Goal: Task Accomplishment & Management: Manage account settings

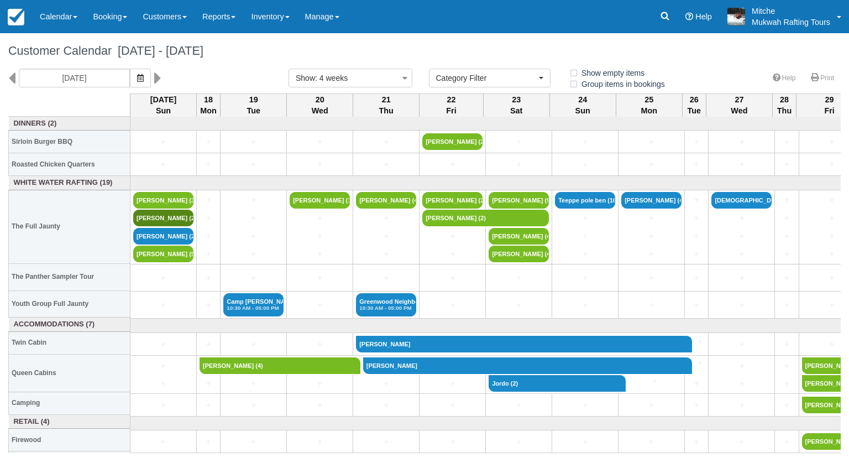
select select
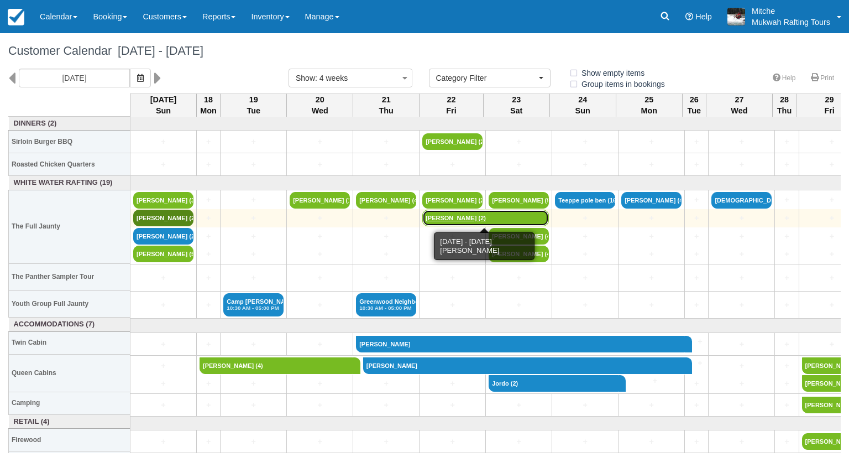
click at [458, 217] on link "Chantelle Long (2)" at bounding box center [486, 218] width 127 height 17
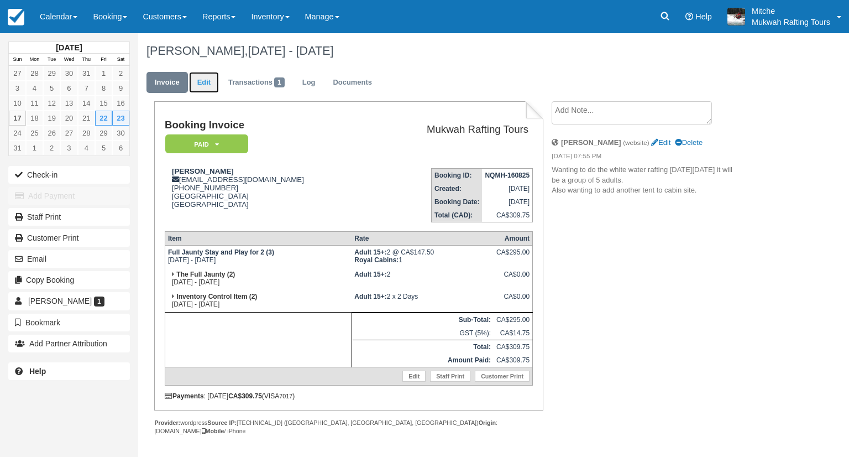
click at [197, 81] on link "Edit" at bounding box center [204, 83] width 30 height 22
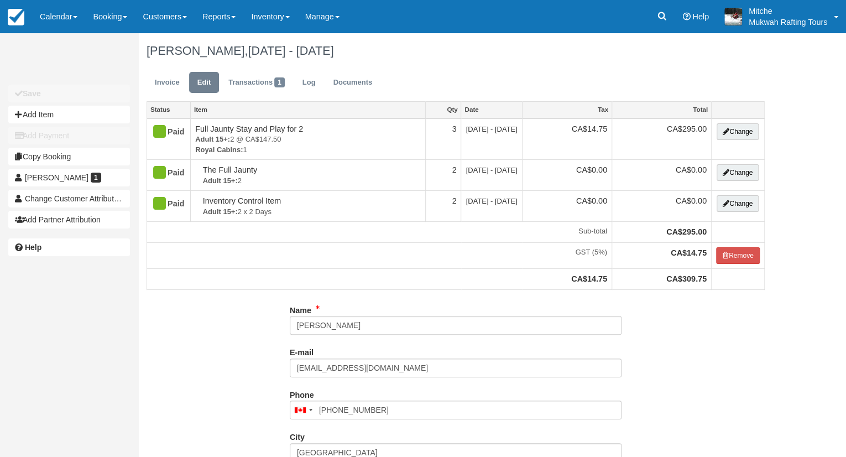
type input "(403) 895-0168"
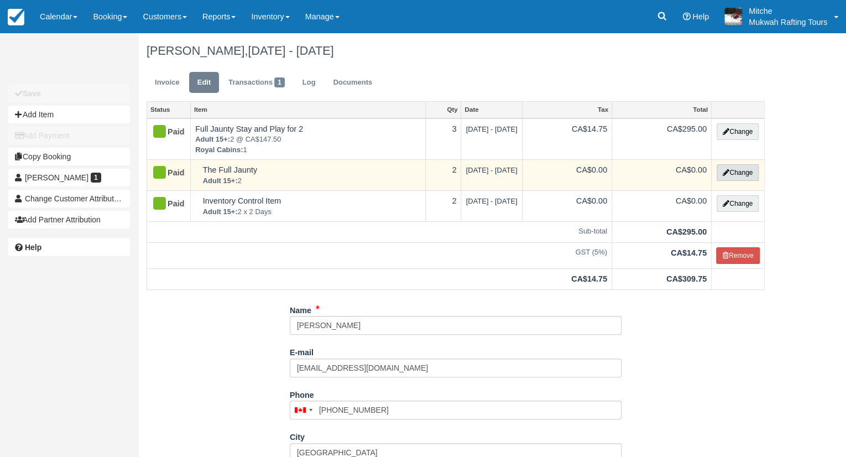
click at [729, 173] on button "Change" at bounding box center [738, 172] width 42 height 17
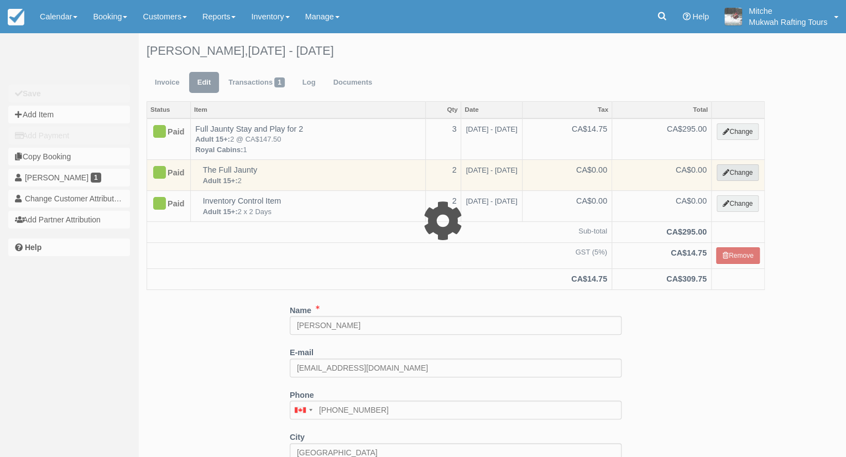
select select "2"
type input "0.00"
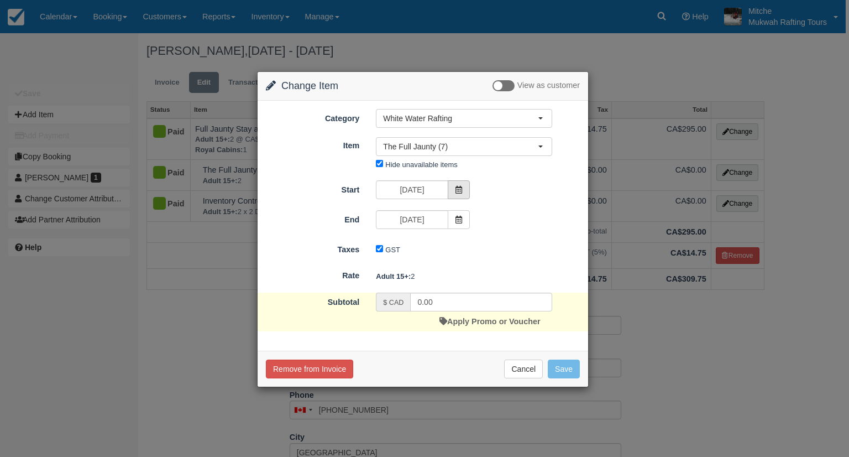
click at [468, 187] on span at bounding box center [459, 189] width 22 height 19
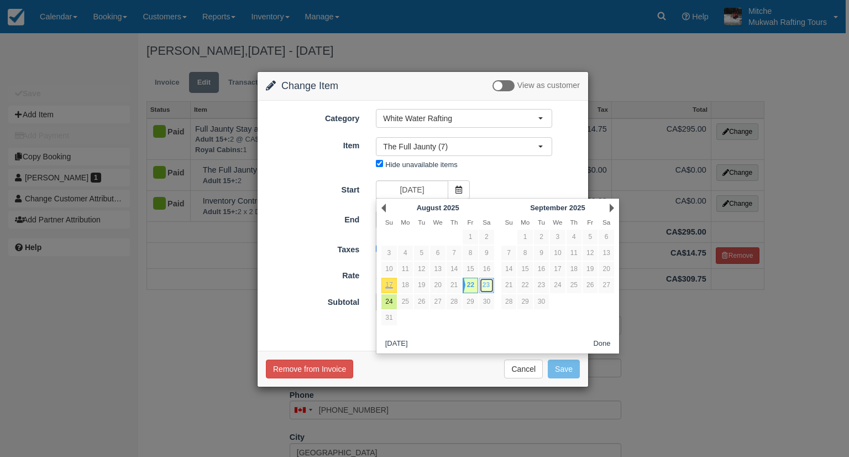
click at [488, 285] on link "23" at bounding box center [486, 285] width 15 height 15
type input "08/23/25"
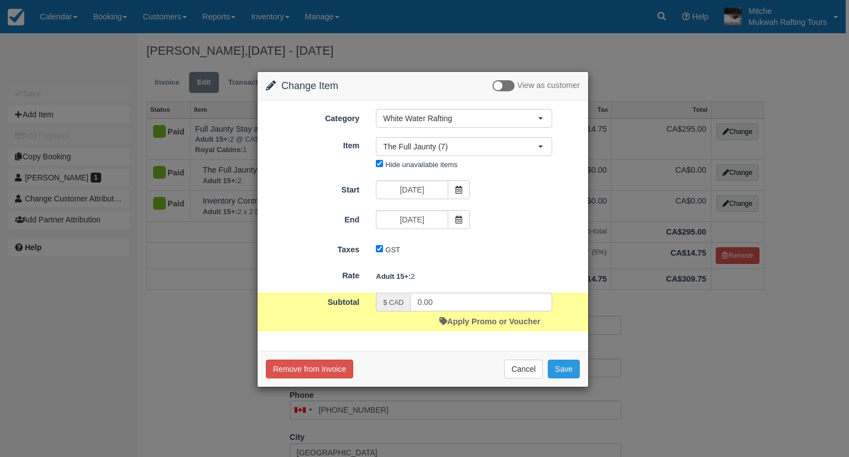
click at [526, 206] on div "Start 08/23/25 End 08/23/25" at bounding box center [423, 205] width 314 height 51
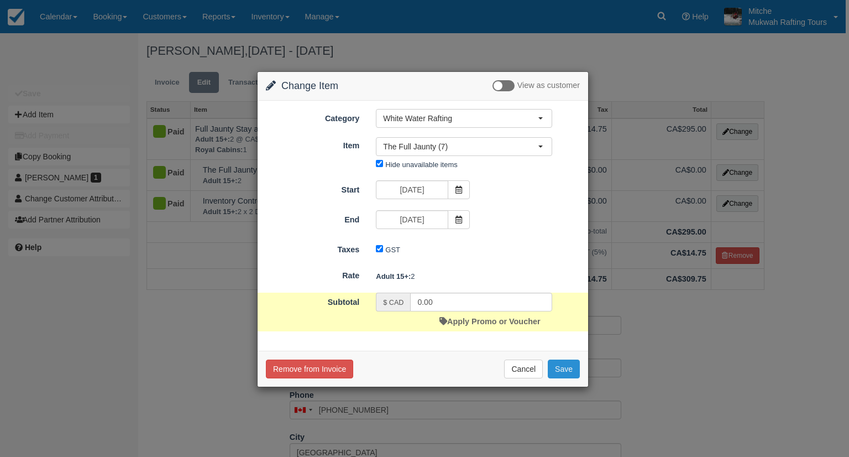
click at [562, 362] on button "Save" at bounding box center [564, 368] width 32 height 19
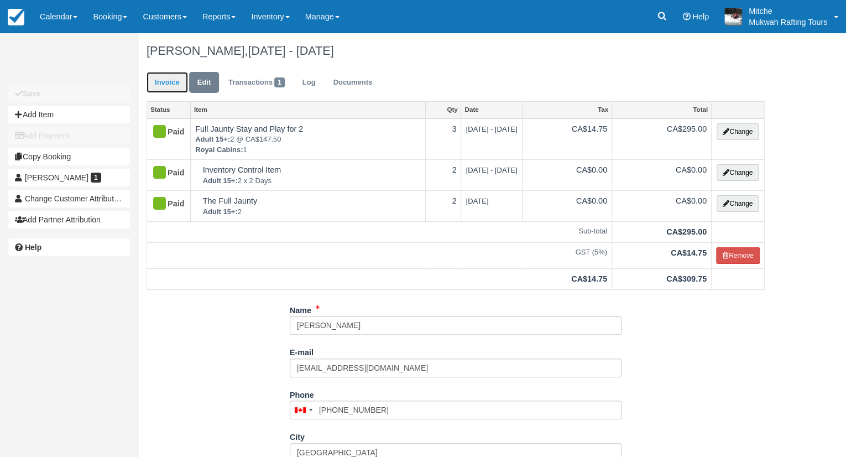
click at [176, 89] on link "Invoice" at bounding box center [167, 83] width 41 height 22
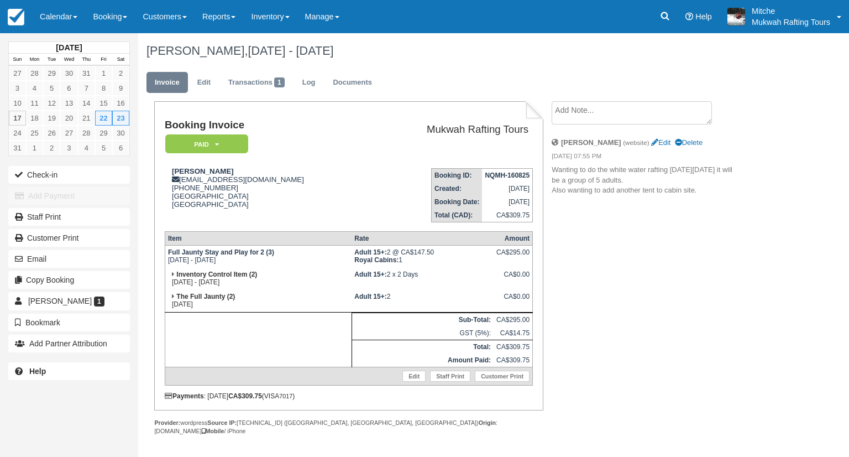
click at [474, 74] on ul "Invoice Edit Transactions 1 Log Documents" at bounding box center [457, 85] width 621 height 33
click at [77, 255] on button "Email" at bounding box center [69, 259] width 122 height 18
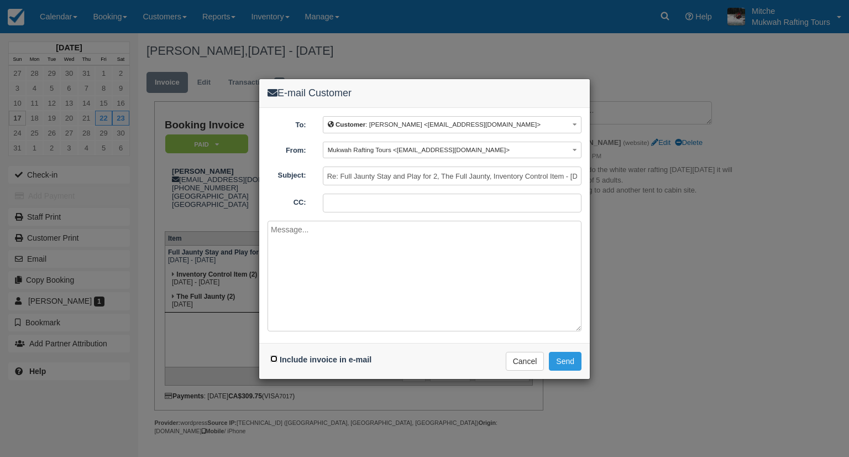
click at [274, 358] on input "Include invoice in e-mail" at bounding box center [273, 358] width 7 height 7
checkbox input "true"
click at [380, 274] on textarea at bounding box center [425, 276] width 314 height 111
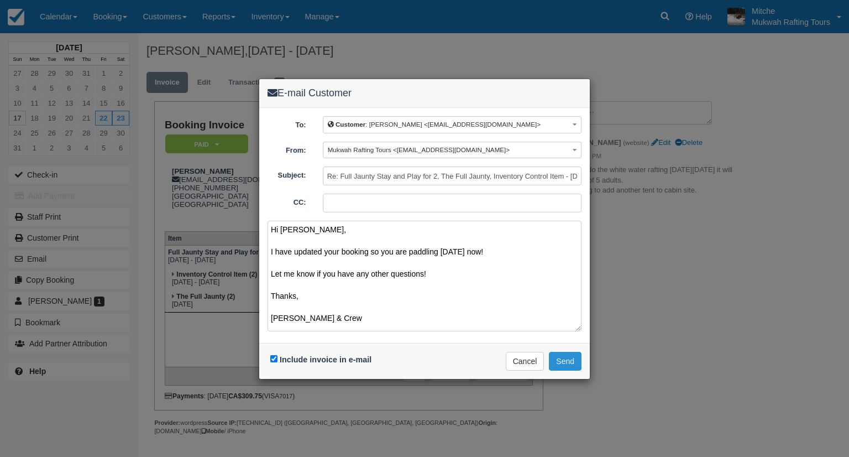
type textarea "Hi Chantelle, I have updated your booking so you are paddling on Saturday now! …"
click at [571, 356] on button "Send" at bounding box center [565, 361] width 33 height 19
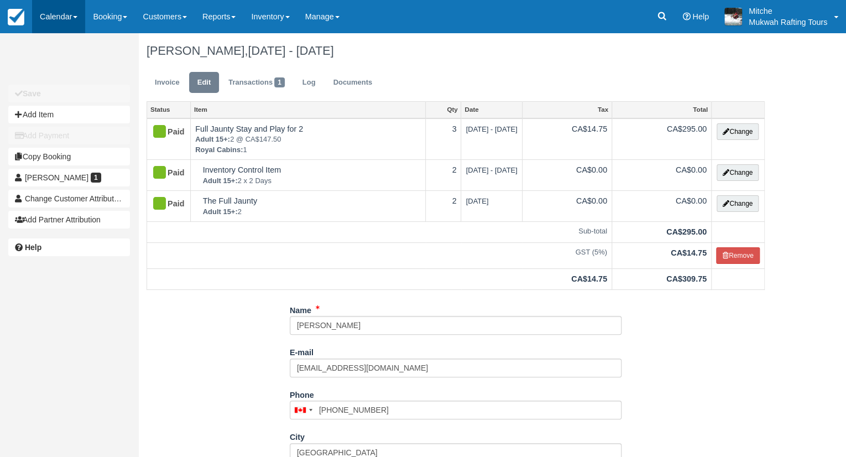
click at [60, 12] on link "Calendar" at bounding box center [58, 16] width 53 height 33
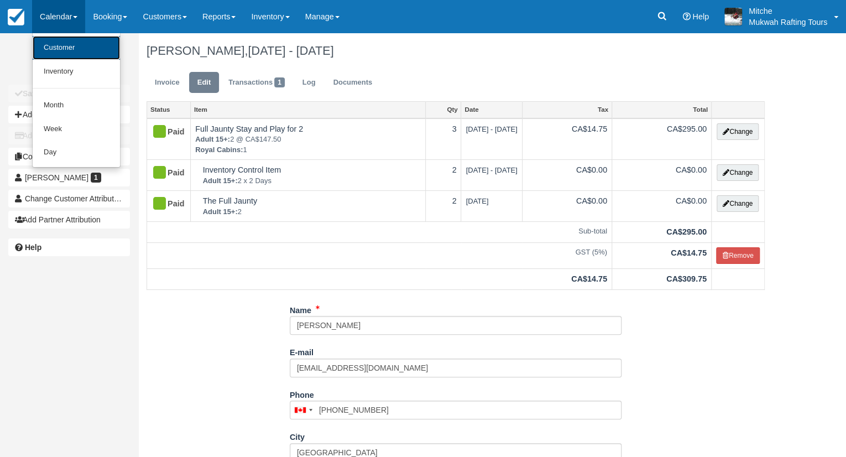
click at [68, 45] on link "Customer" at bounding box center [76, 48] width 87 height 24
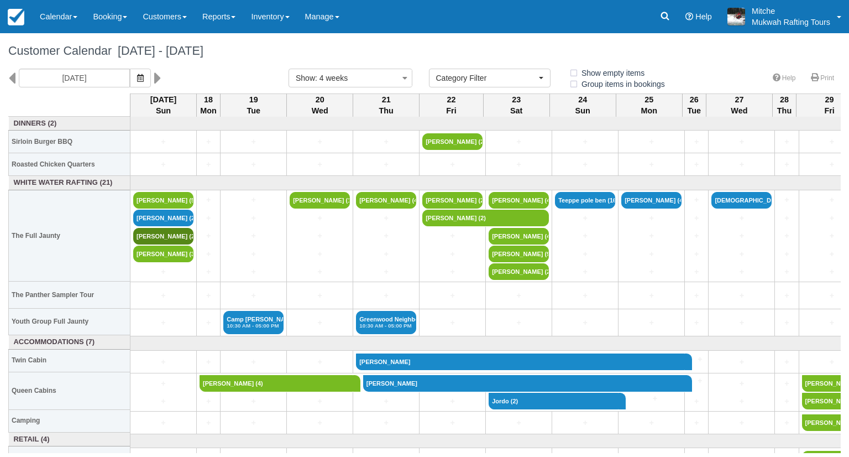
select select
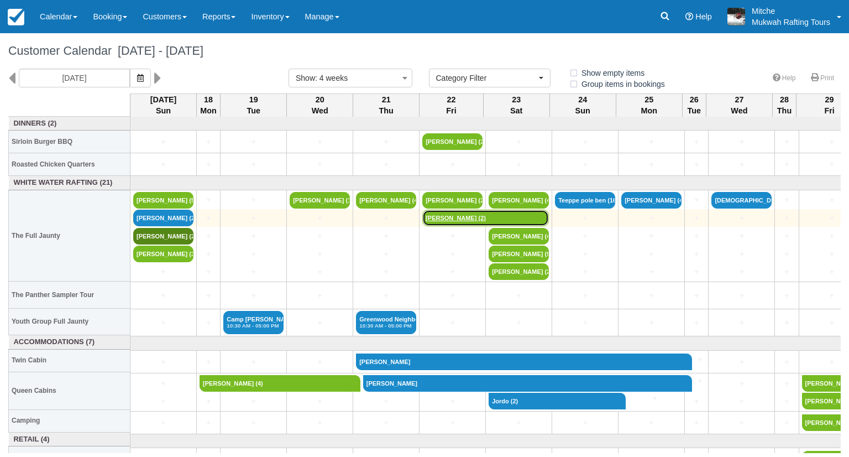
click at [451, 210] on link "Lori Long (2)" at bounding box center [486, 218] width 127 height 17
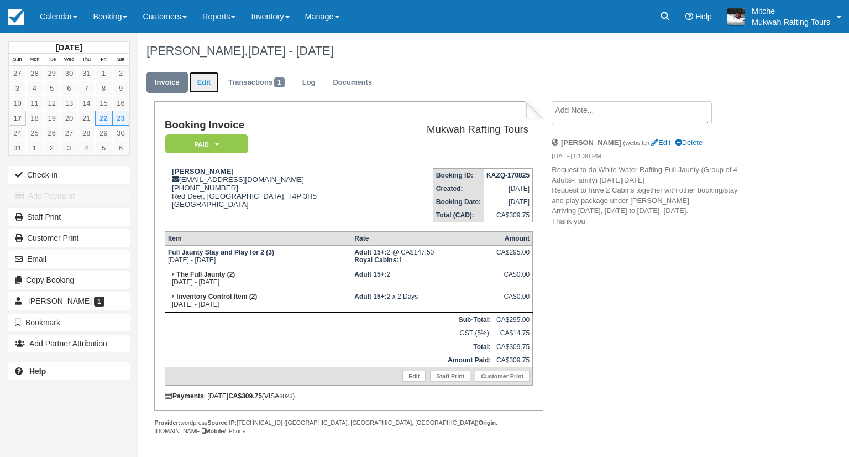
click at [210, 82] on link "Edit" at bounding box center [204, 83] width 30 height 22
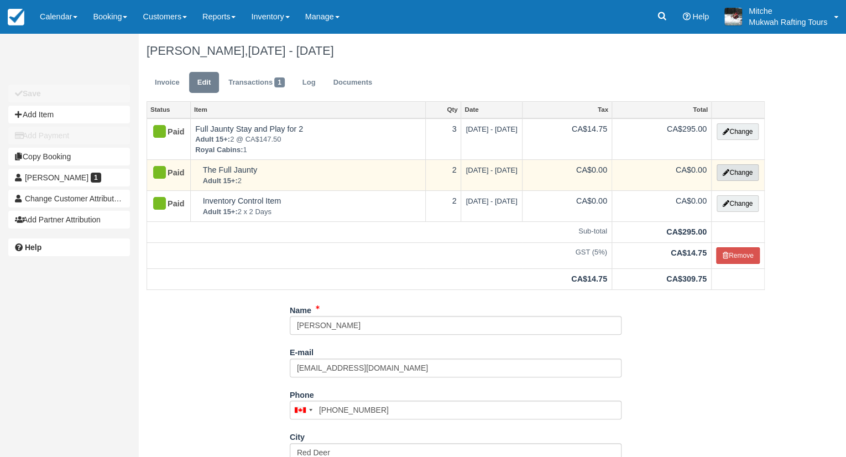
click at [739, 169] on button "Change" at bounding box center [738, 172] width 42 height 17
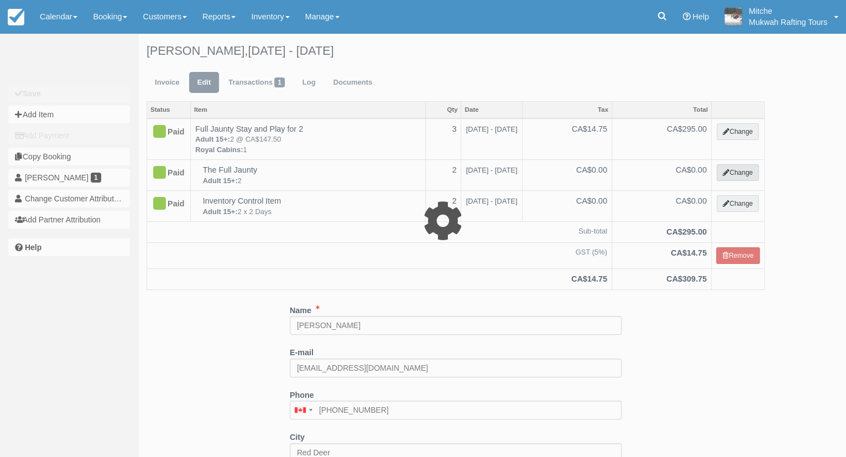
select select "2"
type input "0.00"
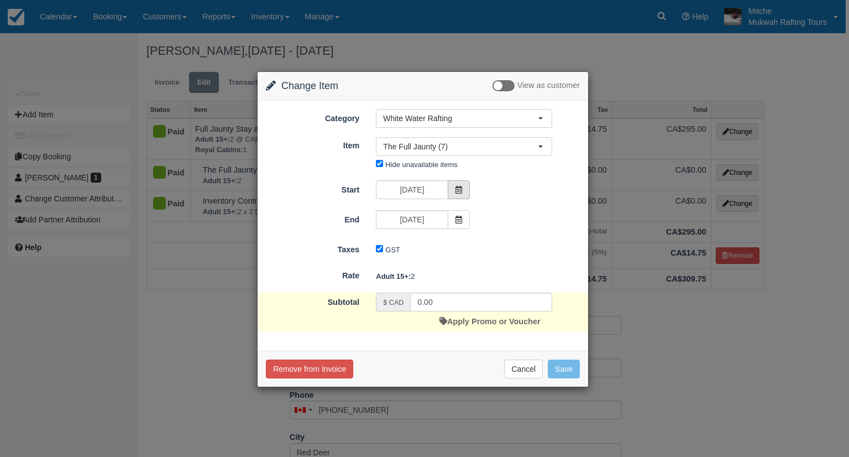
click at [461, 186] on icon at bounding box center [459, 190] width 8 height 8
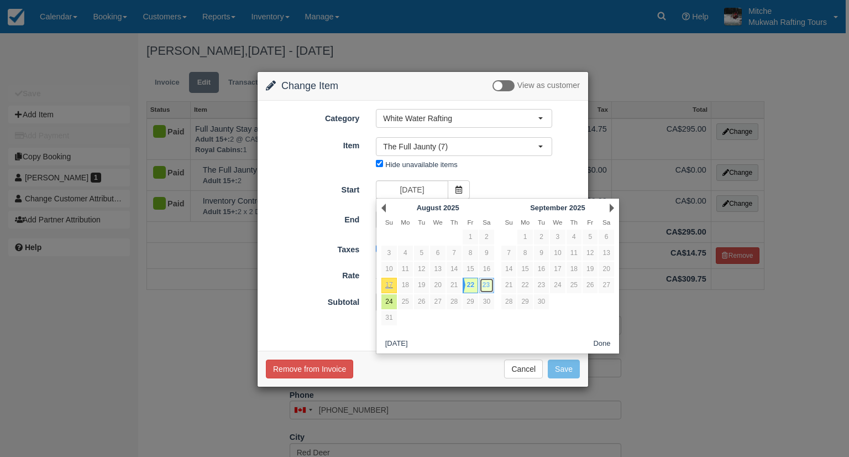
click at [491, 282] on link "23" at bounding box center [486, 285] width 15 height 15
type input "08/23/25"
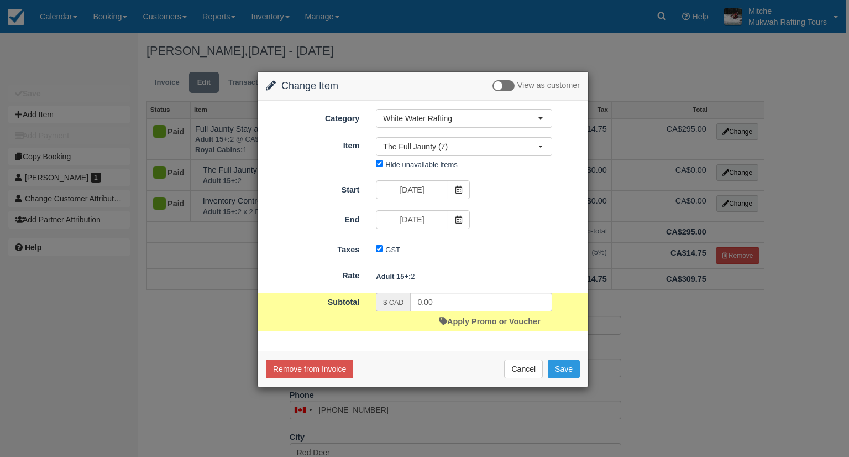
click at [520, 235] on form "Category White Water Rafting Dinners White Water Rafting Accommodations Retail …" at bounding box center [423, 220] width 314 height 222
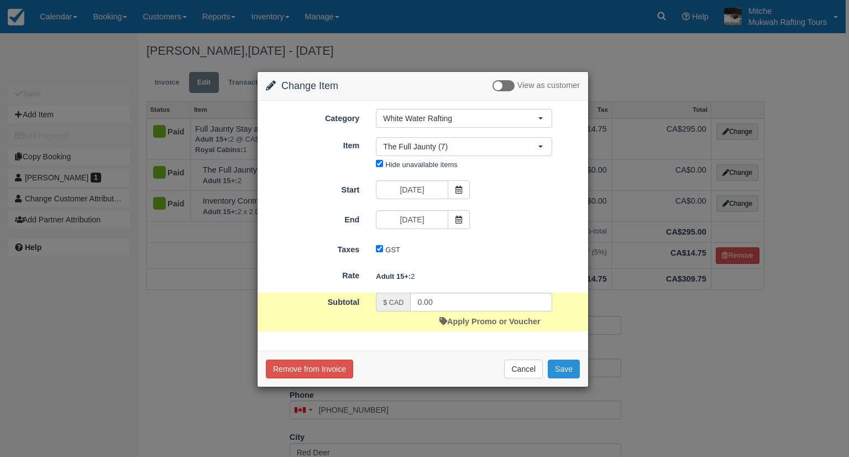
click at [567, 368] on button "Save" at bounding box center [564, 368] width 32 height 19
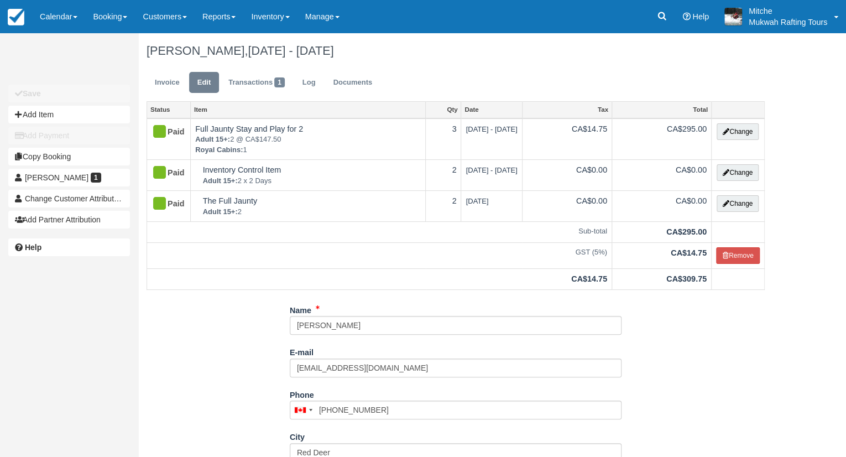
click at [168, 350] on div "Name Lori Long E-mail 1lori.long@gmail.com Did you mean ? Phone United States +…" at bounding box center [455, 463] width 635 height 324
click at [45, 22] on link "Calendar" at bounding box center [58, 16] width 53 height 33
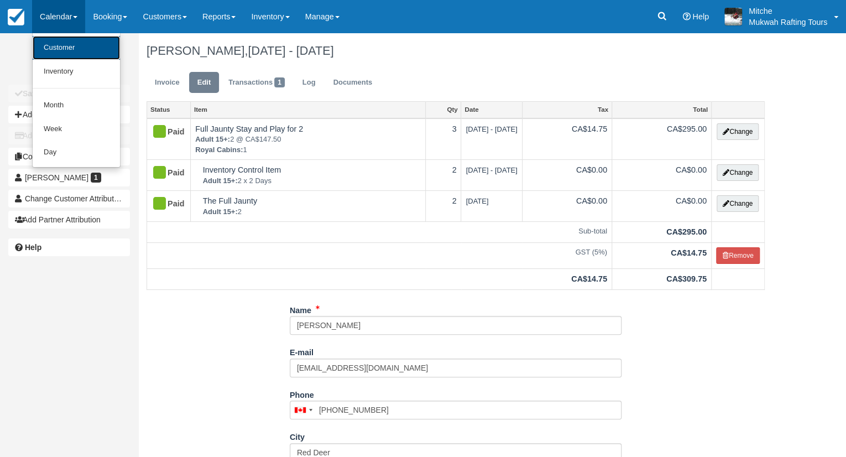
click at [88, 45] on link "Customer" at bounding box center [76, 48] width 87 height 24
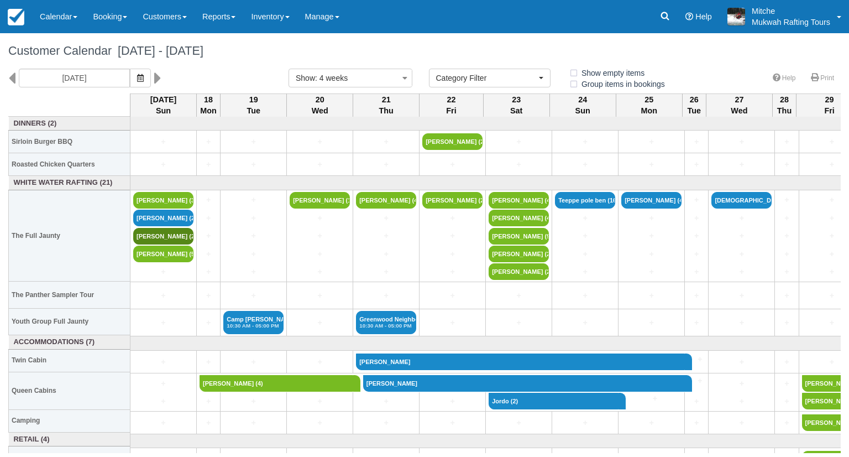
select select
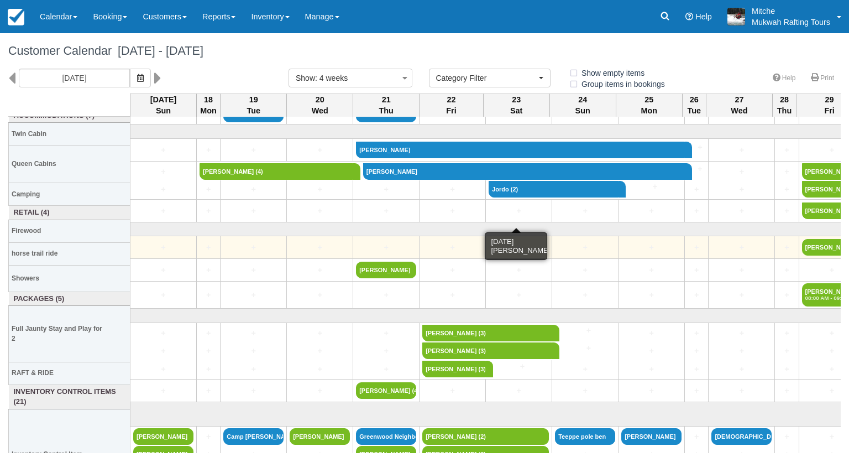
scroll to position [277, 0]
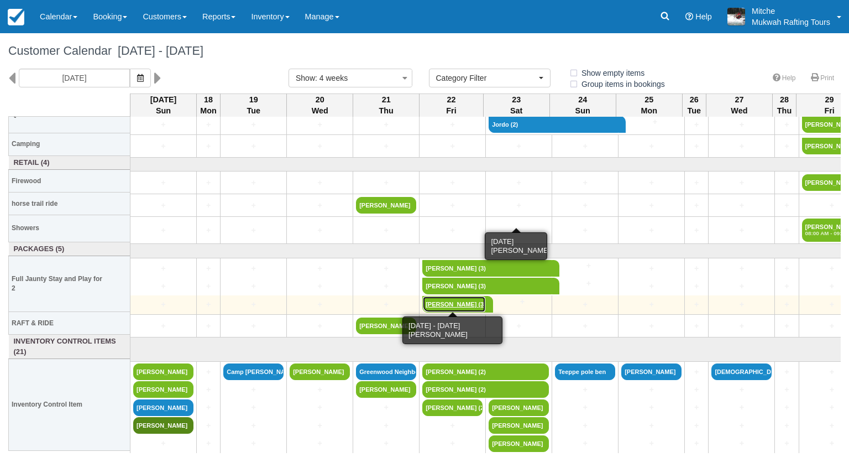
click at [446, 300] on link "Darren Wadley (3)" at bounding box center [455, 304] width 64 height 17
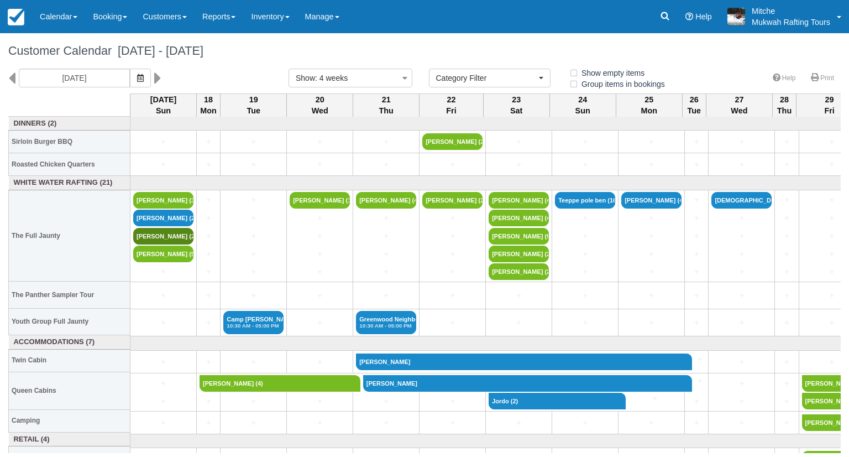
select select
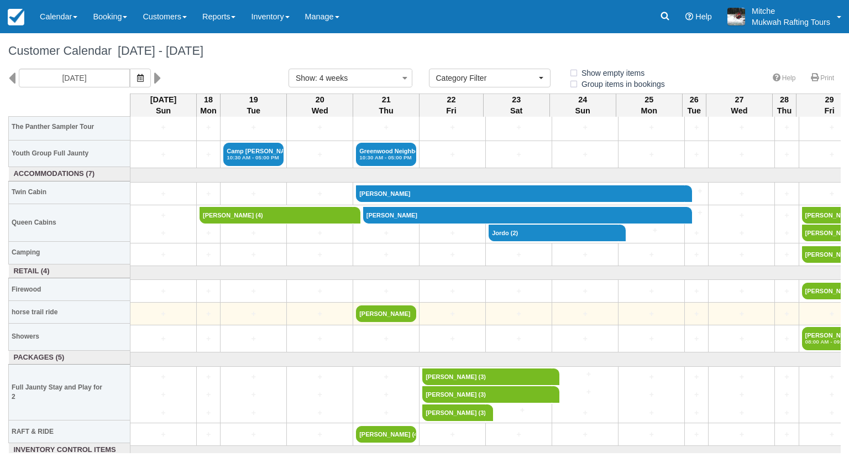
scroll to position [166, 0]
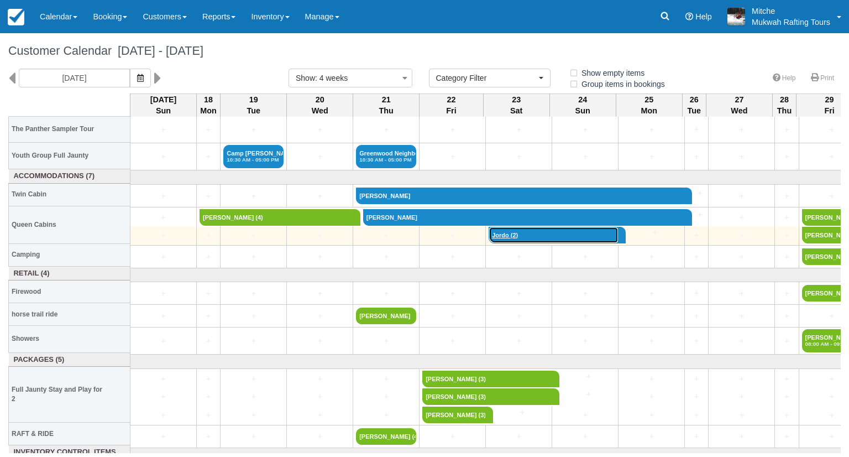
click at [503, 230] on link "Jordo (2)" at bounding box center [554, 235] width 130 height 17
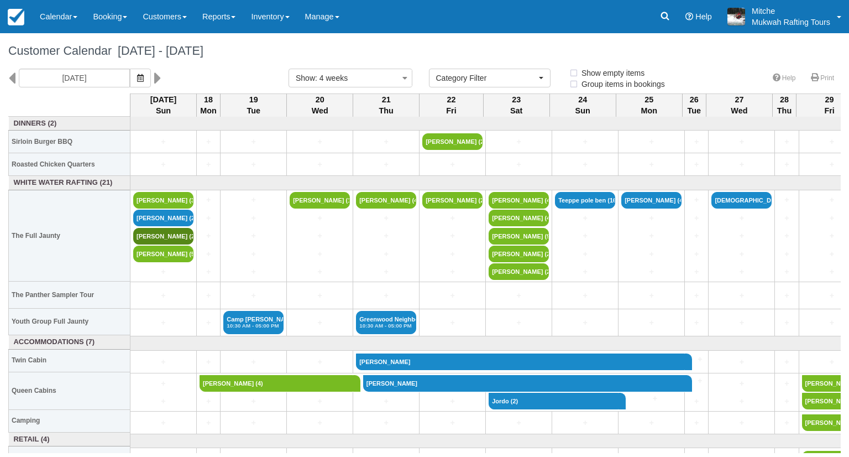
select select
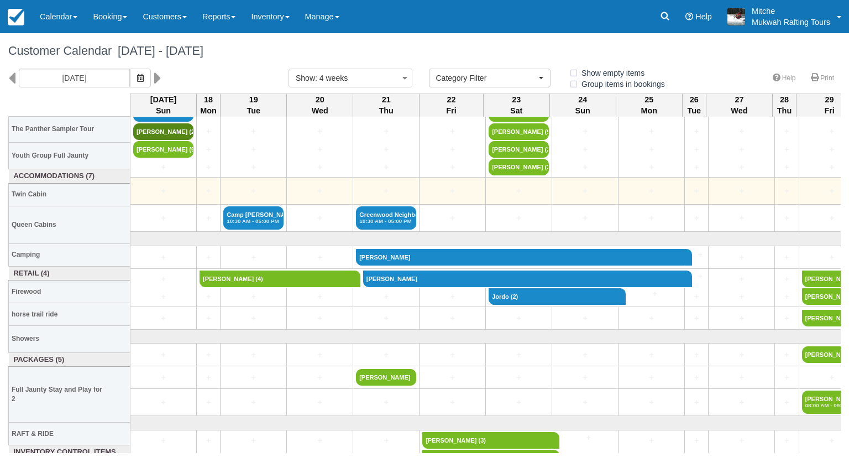
scroll to position [166, 0]
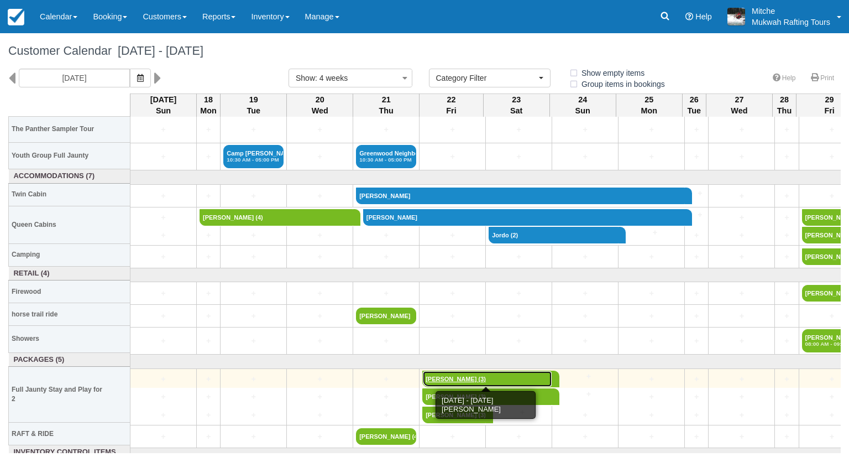
click at [454, 377] on link "Chantelle Long (3)" at bounding box center [488, 379] width 130 height 17
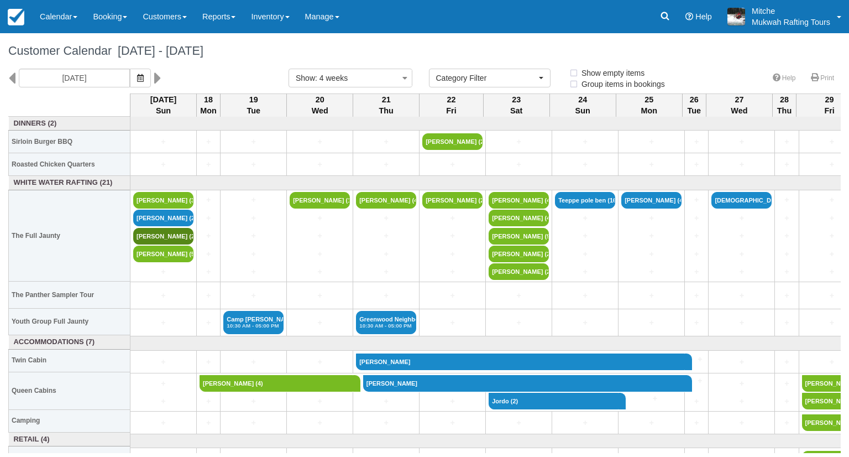
select select
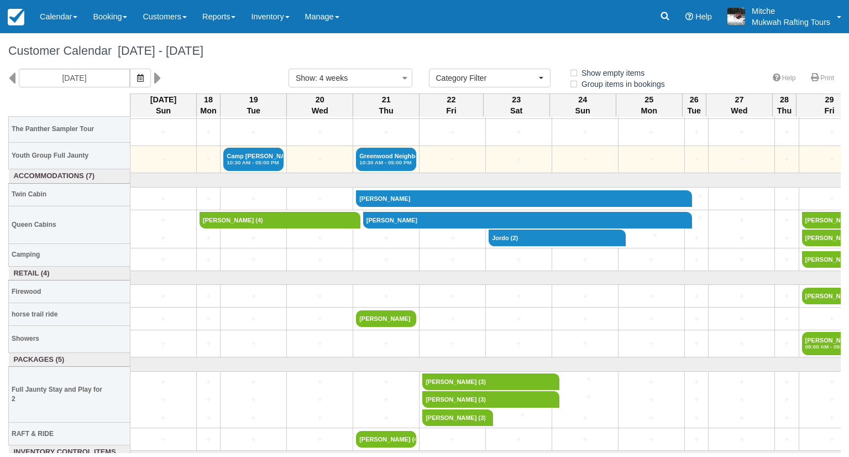
scroll to position [166, 0]
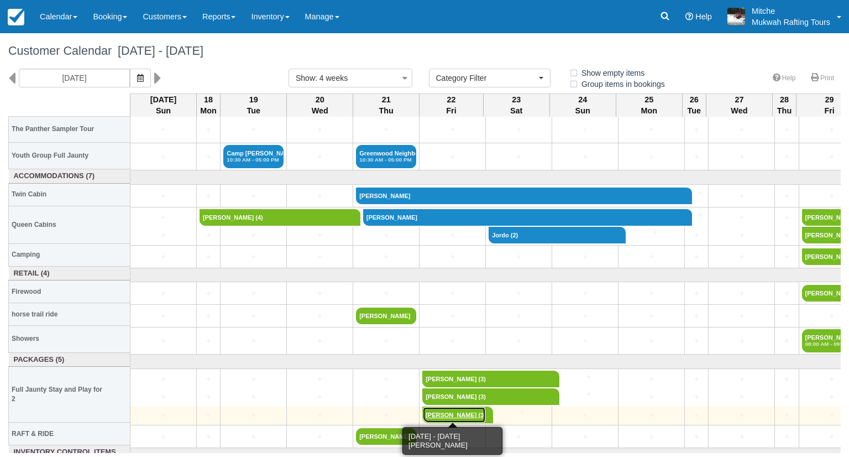
click at [456, 413] on link "[PERSON_NAME] (3)" at bounding box center [455, 414] width 64 height 17
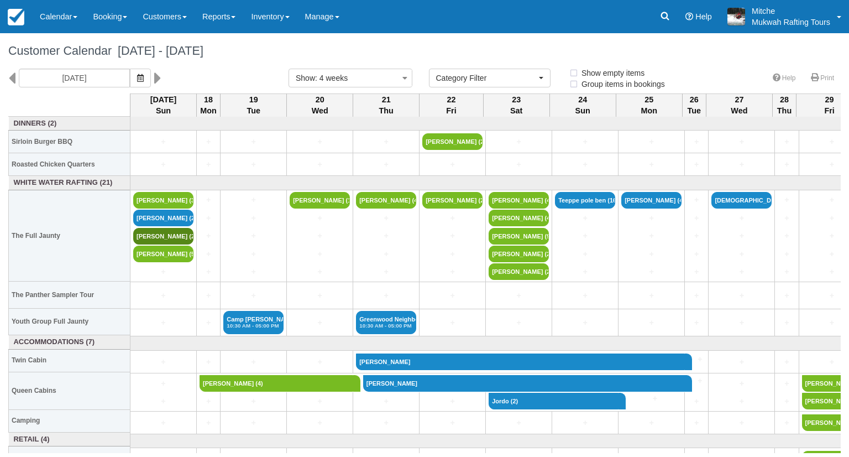
select select
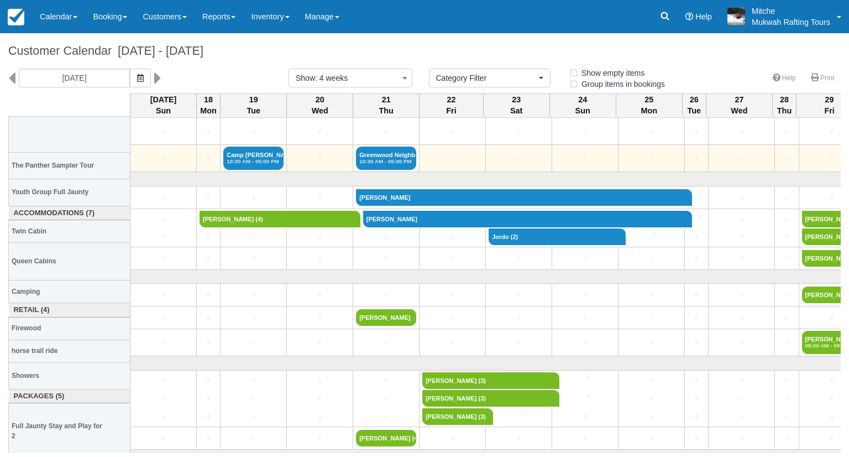
scroll to position [166, 0]
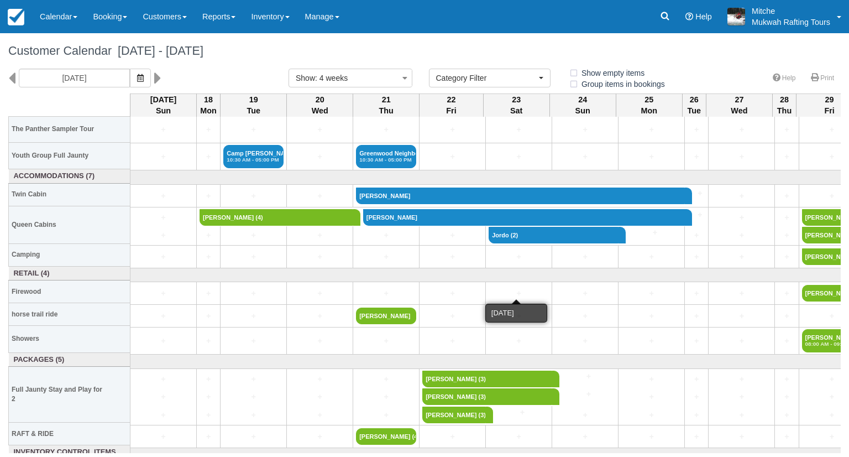
click at [525, 275] on link at bounding box center [731, 275] width 1196 height 11
click at [525, 114] on link "[PERSON_NAME] (2)" at bounding box center [519, 105] width 60 height 17
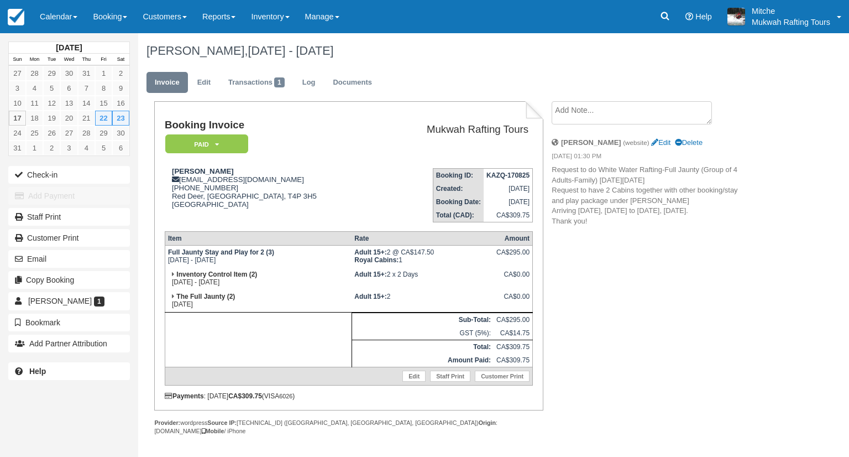
click at [823, 165] on div "[DATE] Sun Mon Tue Wed Thu Fri Sat 27 28 29 30 31 1 2 3 4 5 6 7 8 9 10 11 12 13…" at bounding box center [424, 245] width 849 height 424
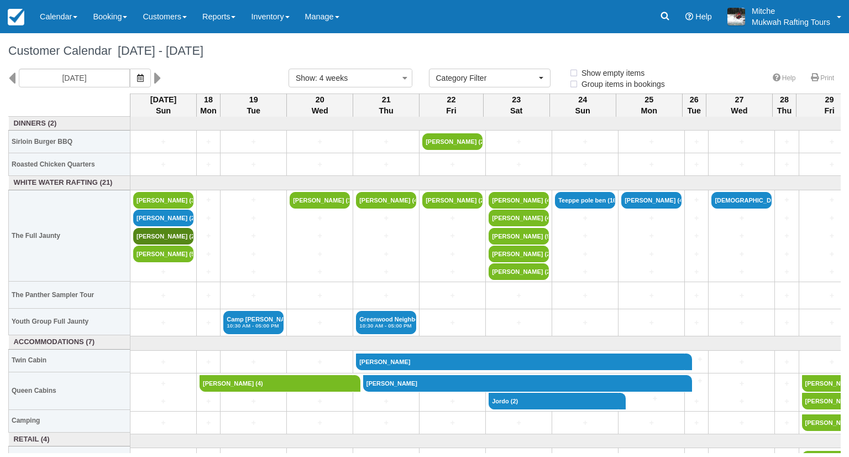
select select
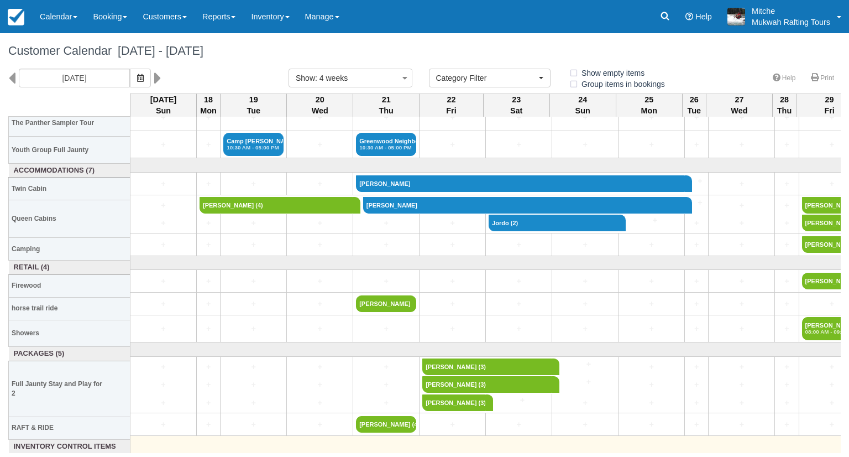
scroll to position [171, 0]
